Goal: Find specific page/section: Find specific page/section

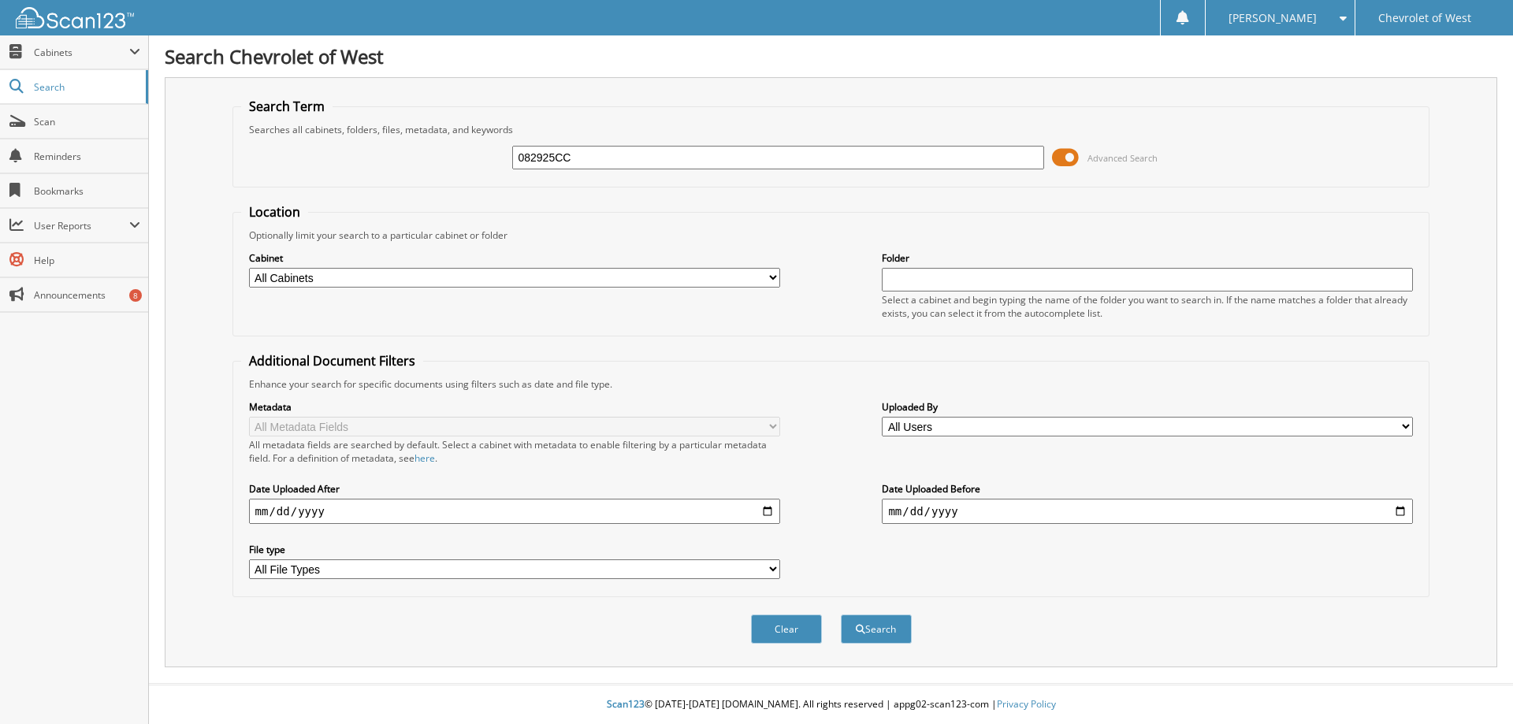
type input "082925CC"
click at [841, 615] on button "Search" at bounding box center [876, 629] width 71 height 29
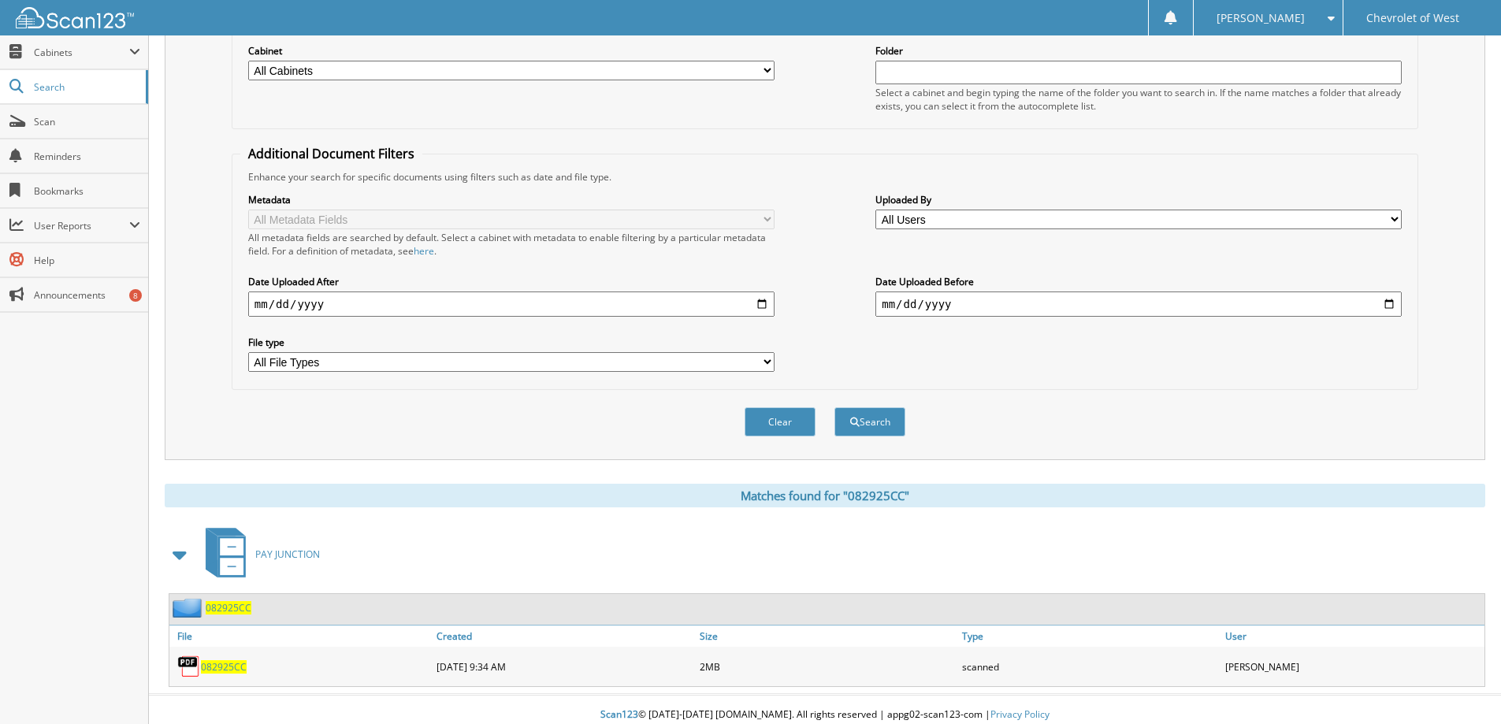
scroll to position [218, 0]
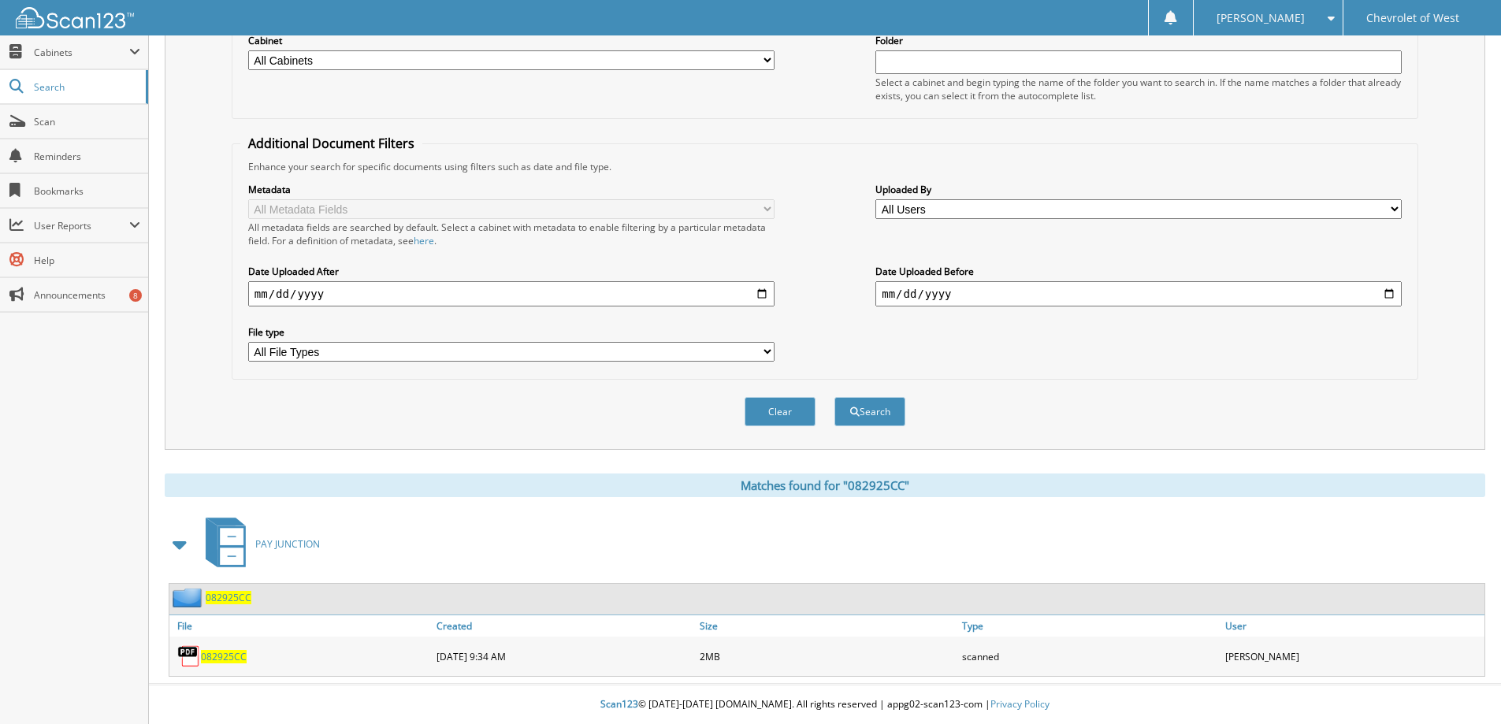
click at [234, 653] on span "082925CC" at bounding box center [224, 656] width 46 height 13
click at [76, 123] on span "Scan" at bounding box center [87, 121] width 106 height 13
